Goal: Book appointment/travel/reservation

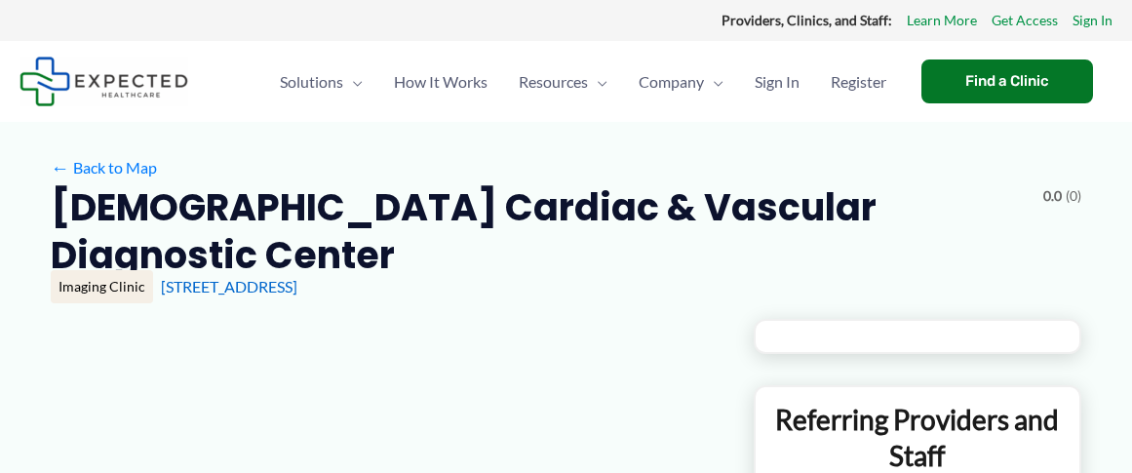
type input "**********"
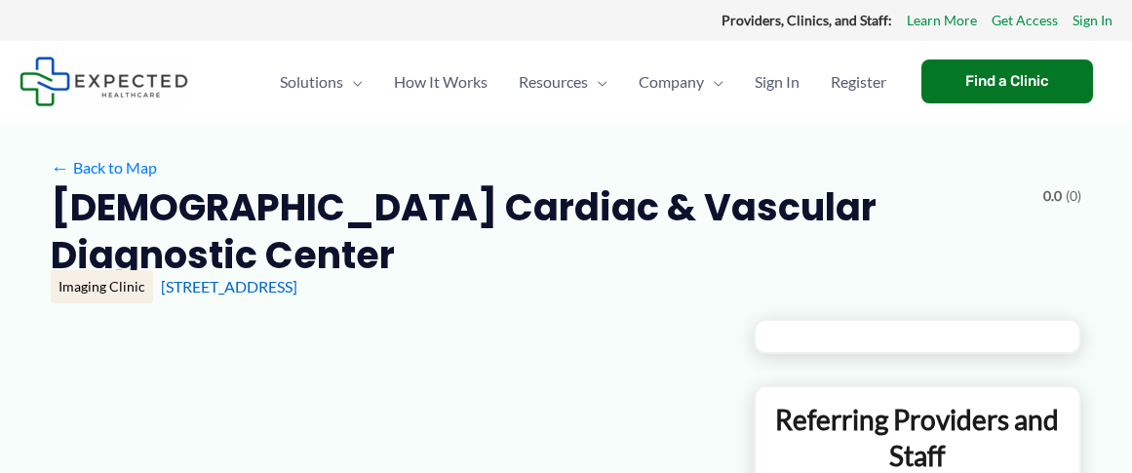
type input "**********"
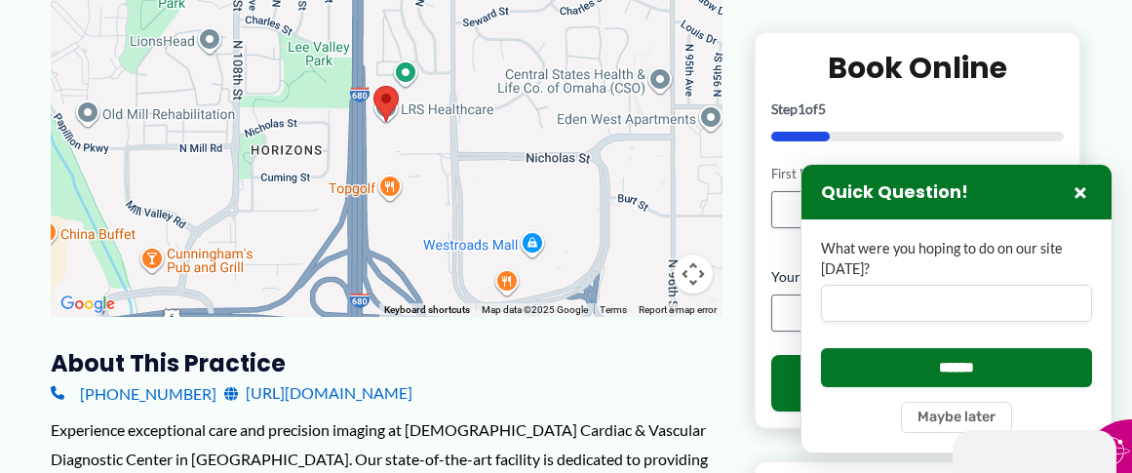
scroll to position [400, 0]
